Goal: Check status

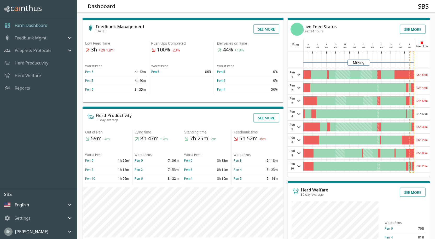
click at [425, 72] on div "06h 54m" at bounding box center [422, 75] width 15 height 13
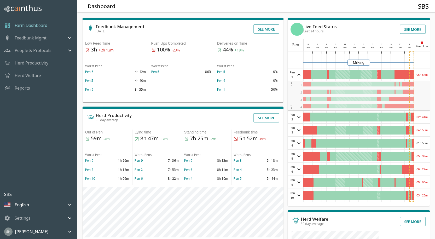
drag, startPoint x: 425, startPoint y: 72, endPoint x: 432, endPoint y: 73, distance: 6.7
click at [432, 73] on div "Feedbunk Management [DATE] See more Low Feed Time 3h +2h 12m Worst Pens Pen 6 4…" at bounding box center [254, 176] width 362 height 337
click at [428, 76] on div "06h 54m" at bounding box center [422, 75] width 15 height 13
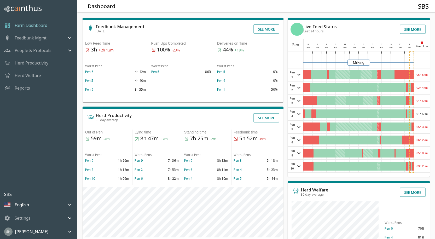
drag, startPoint x: 429, startPoint y: 74, endPoint x: 412, endPoint y: 74, distance: 16.5
click at [412, 74] on div at bounding box center [409, 74] width 9 height 9
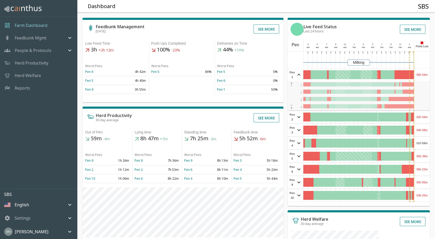
click at [426, 77] on div "06h 54m" at bounding box center [422, 75] width 15 height 13
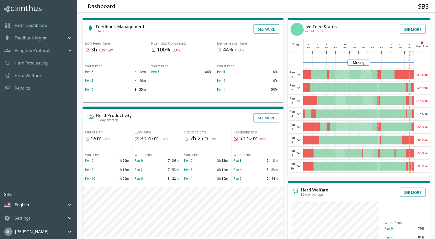
drag, startPoint x: 424, startPoint y: 89, endPoint x: 427, endPoint y: 85, distance: 5.4
click at [427, 85] on div "02h 44m" at bounding box center [422, 88] width 15 height 13
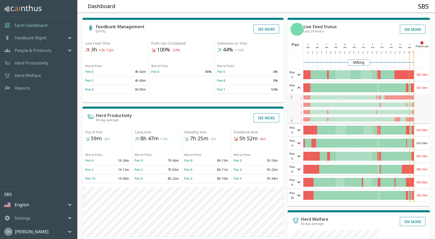
click at [427, 85] on div "02h 44m" at bounding box center [422, 88] width 15 height 13
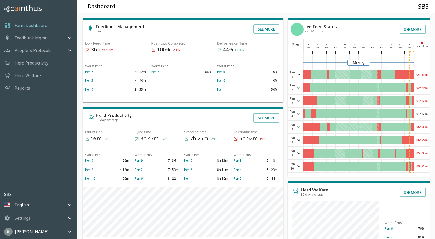
click at [432, 82] on div "Feedbunk Management [DATE] See more Low Feed Time 3h +2h 12m Worst Pens Pen 6 4…" at bounding box center [254, 176] width 362 height 337
drag, startPoint x: 421, startPoint y: 76, endPoint x: 421, endPoint y: 61, distance: 15.4
click at [421, 61] on div "Milking Pen 1 06h 54m View Pen E W 1 2 3 4 Pen 2 02h 44m View Pen E W 1 2 3 4 P…" at bounding box center [359, 112] width 142 height 121
click at [427, 100] on div "04h 58m" at bounding box center [422, 101] width 15 height 13
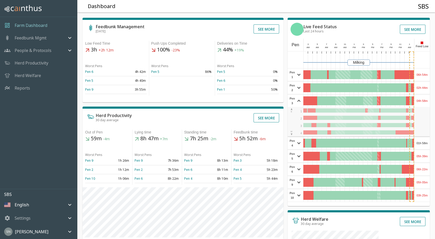
click at [427, 99] on div "04h 58m" at bounding box center [422, 101] width 15 height 13
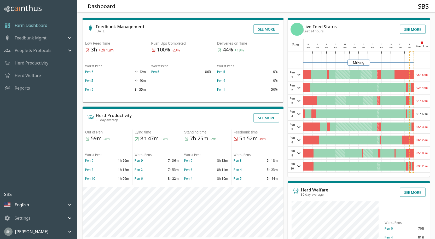
click at [427, 98] on div "04h 58m" at bounding box center [422, 101] width 15 height 13
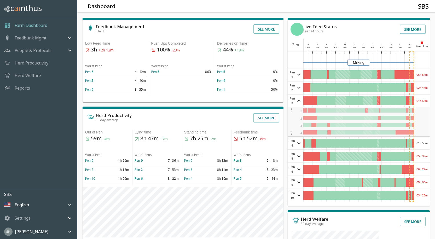
click at [433, 90] on div "Feedbunk Management [DATE] See more Low Feed Time 3h +2h 12m Worst Pens Pen 6 4…" at bounding box center [254, 176] width 362 height 337
click at [426, 106] on div "04h 58m" at bounding box center [422, 101] width 15 height 13
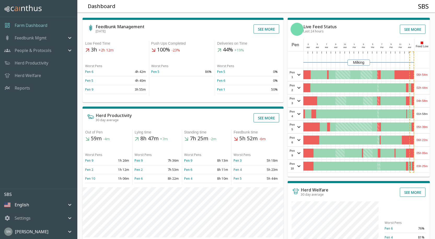
click at [423, 115] on div "01h 58m" at bounding box center [422, 114] width 15 height 13
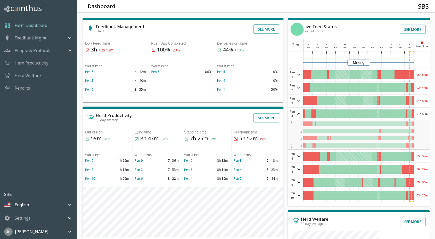
click at [424, 114] on div "01h 58m" at bounding box center [422, 114] width 15 height 13
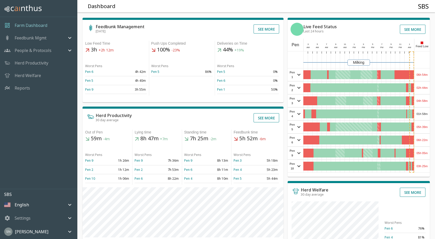
click at [425, 128] on div "05h 39m" at bounding box center [422, 127] width 15 height 13
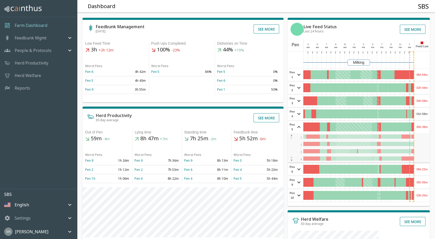
click at [425, 128] on div "05h 39m" at bounding box center [422, 127] width 15 height 13
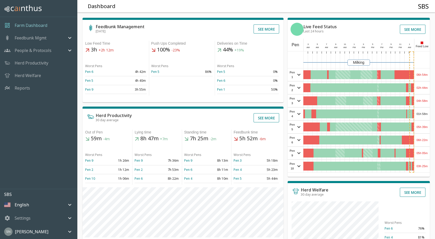
click at [424, 135] on div "06h 22m" at bounding box center [422, 140] width 15 height 13
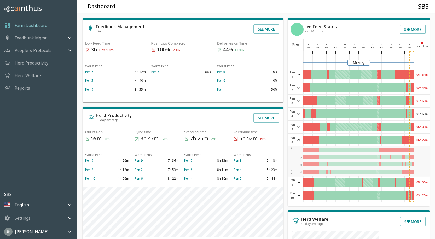
click at [424, 135] on div "06h 22m" at bounding box center [422, 140] width 15 height 13
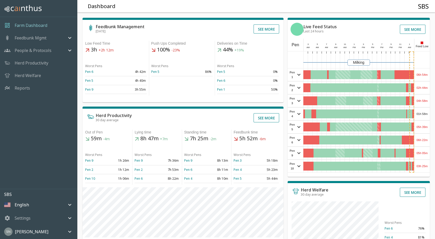
click at [427, 151] on div "05h 05m" at bounding box center [422, 153] width 15 height 13
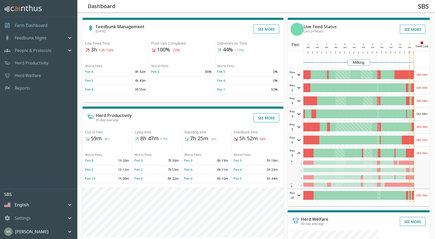
drag, startPoint x: 427, startPoint y: 151, endPoint x: 424, endPoint y: 194, distance: 43.8
click at [423, 195] on div "03h 25m" at bounding box center [422, 195] width 15 height 13
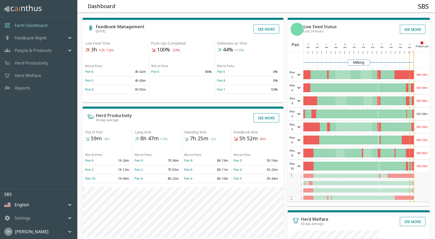
click at [424, 194] on div "3" at bounding box center [359, 190] width 141 height 7
click at [425, 168] on div "03h 25m" at bounding box center [422, 166] width 15 height 13
